Goal: Task Accomplishment & Management: Manage account settings

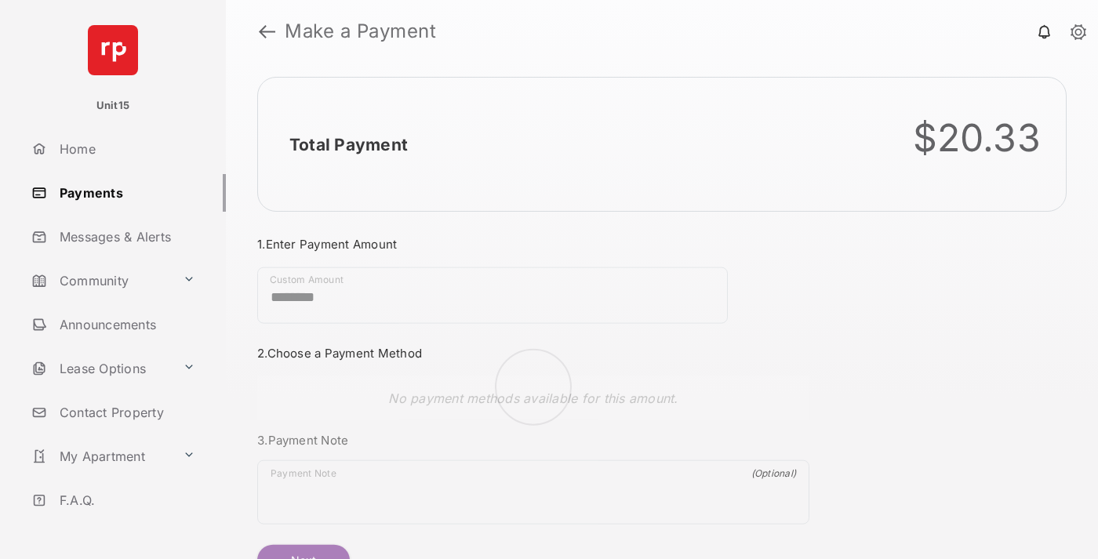
scroll to position [85, 0]
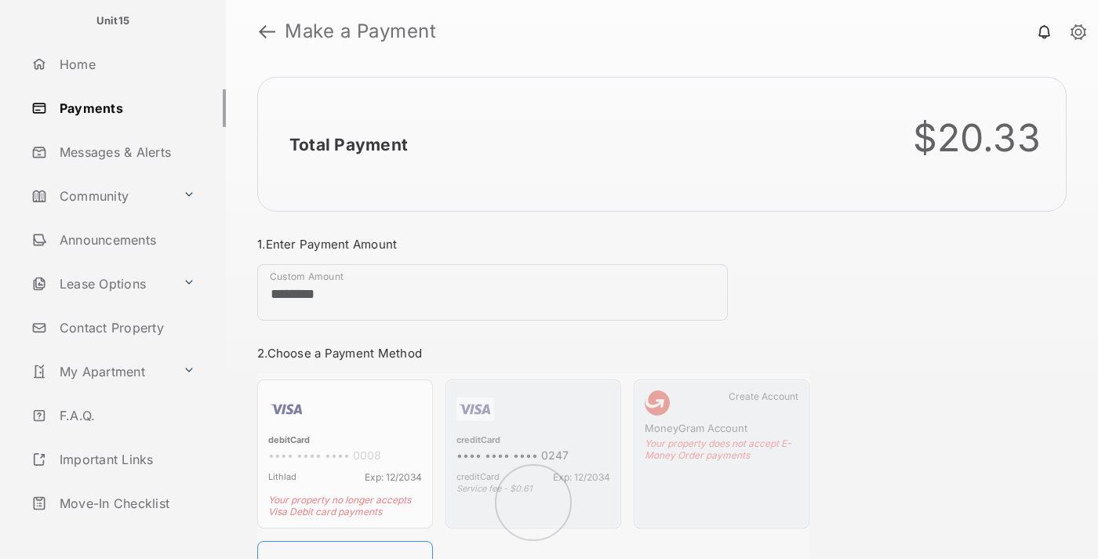
click at [122, 529] on link "Logout" at bounding box center [125, 548] width 201 height 38
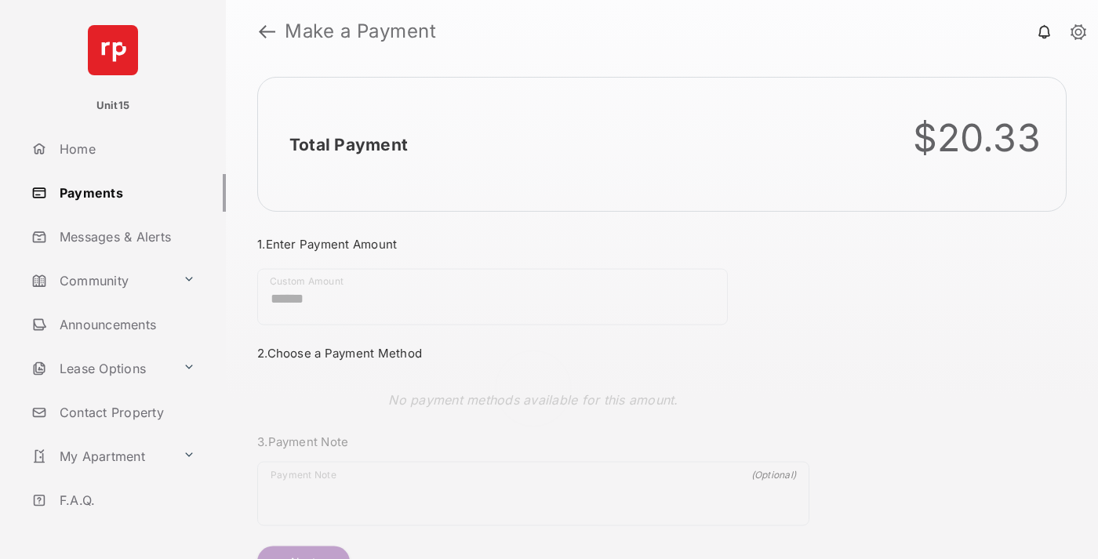
scroll to position [85, 0]
